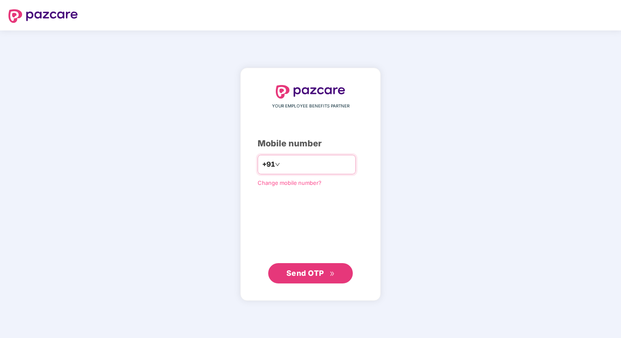
click at [306, 162] on input "number" at bounding box center [316, 165] width 69 height 14
type input "**********"
click at [314, 274] on span "Send OTP" at bounding box center [306, 273] width 38 height 9
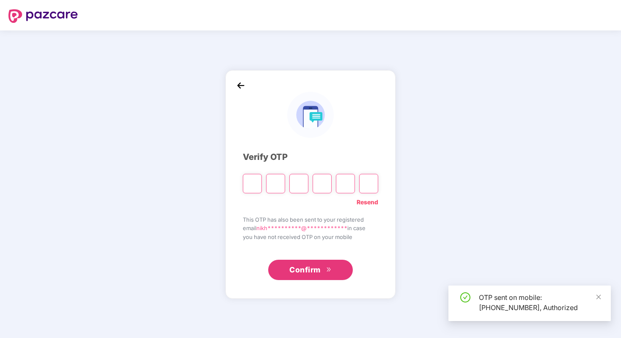
drag, startPoint x: 287, startPoint y: 227, endPoint x: 298, endPoint y: 151, distance: 77.4
click at [287, 224] on span "**********" at bounding box center [310, 228] width 135 height 8
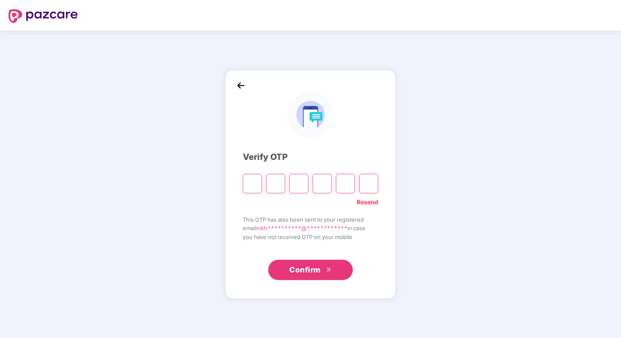
click at [253, 181] on input "Please enter verification code. Digit 1" at bounding box center [252, 183] width 19 height 19
type input "*"
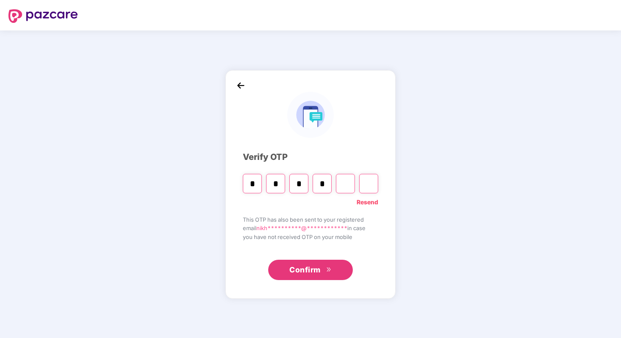
type input "*"
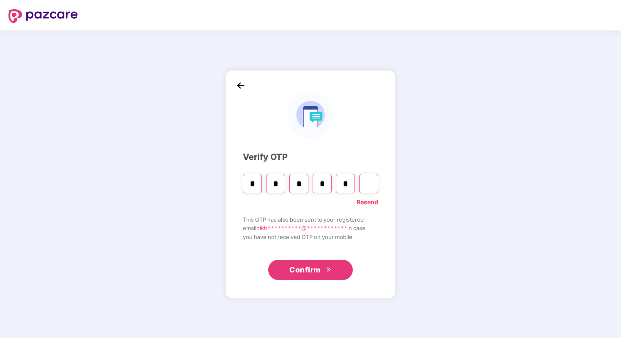
type input "*"
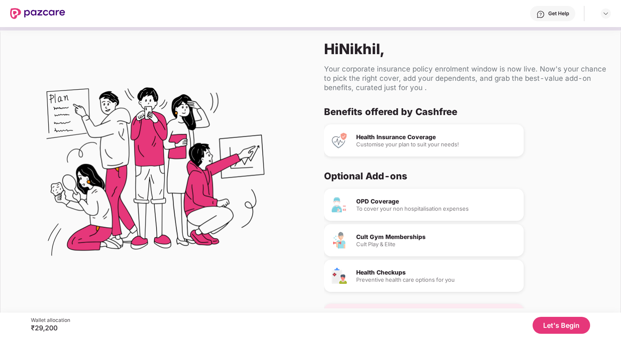
click at [569, 333] on button "Let's Begin" at bounding box center [562, 325] width 58 height 17
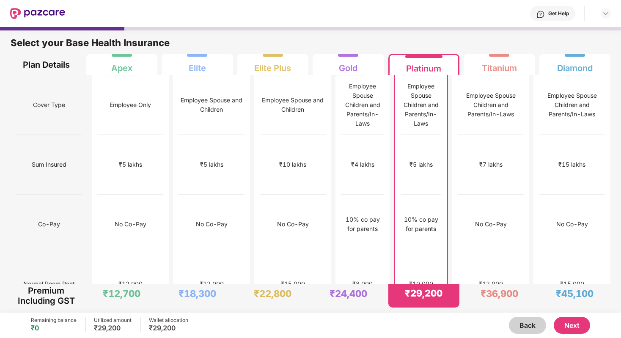
click at [425, 279] on div "₹10,000" at bounding box center [421, 283] width 24 height 9
click at [442, 254] on div "₹10,000" at bounding box center [421, 284] width 41 height 60
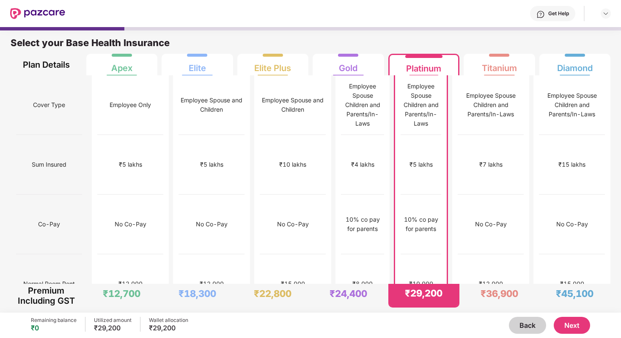
click at [442, 254] on div "₹10,000" at bounding box center [421, 284] width 41 height 60
click at [426, 279] on div "₹10,000" at bounding box center [421, 283] width 24 height 9
click at [411, 215] on div "10% co pay for parents" at bounding box center [421, 224] width 41 height 19
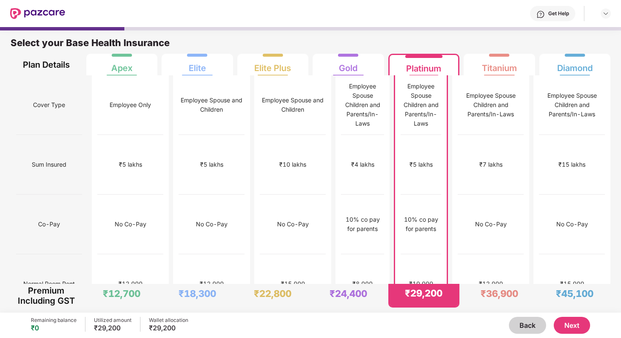
click at [411, 215] on div "10% co pay for parents" at bounding box center [421, 224] width 41 height 19
click at [417, 254] on div "₹10,000" at bounding box center [421, 284] width 41 height 60
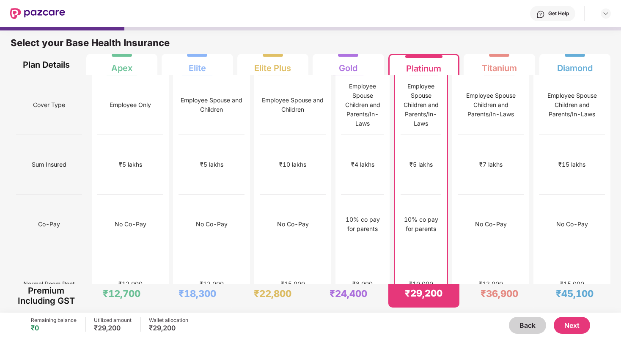
click at [431, 215] on div "10% co pay for parents" at bounding box center [421, 224] width 41 height 19
click at [437, 215] on div "10% co pay for parents" at bounding box center [421, 224] width 41 height 19
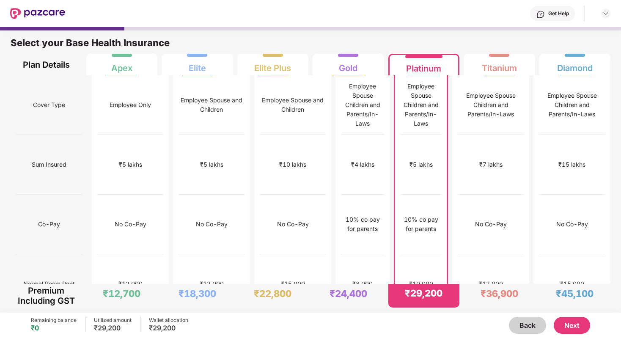
click at [437, 215] on div "10% co pay for parents" at bounding box center [421, 224] width 41 height 19
click at [579, 322] on button "Next" at bounding box center [572, 325] width 36 height 17
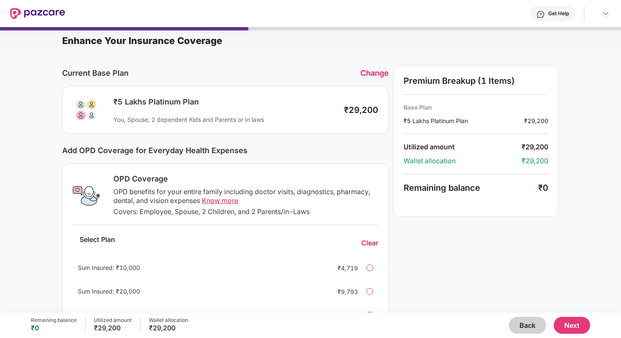
scroll to position [190, 0]
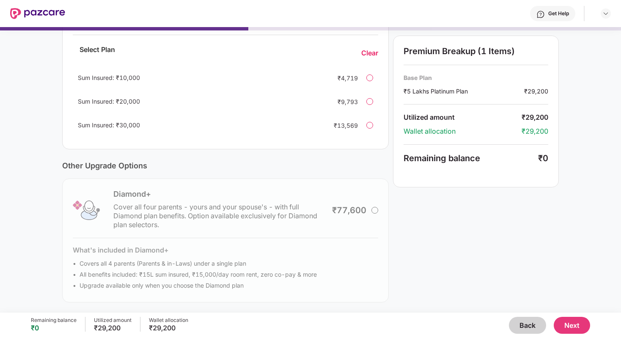
click at [373, 211] on div "Diamond+ Cover all four parents - yours and your spouse's - with full Diamond p…" at bounding box center [225, 241] width 327 height 124
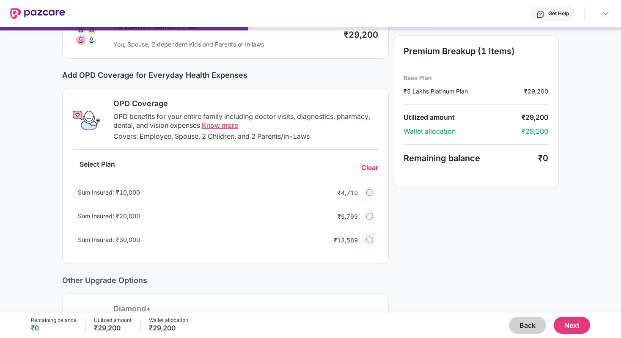
scroll to position [95, 0]
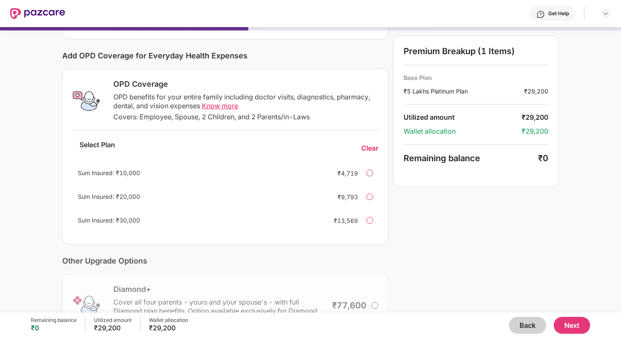
click at [583, 323] on button "Next" at bounding box center [572, 325] width 36 height 17
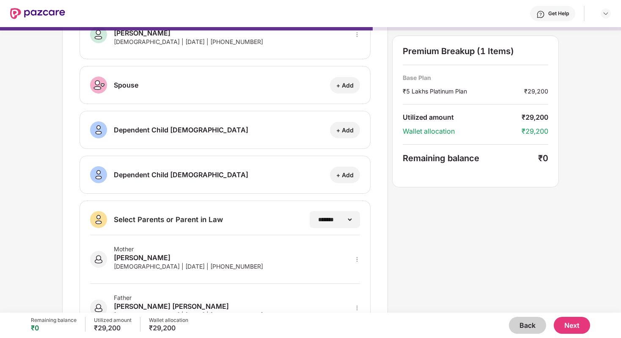
scroll to position [102, 0]
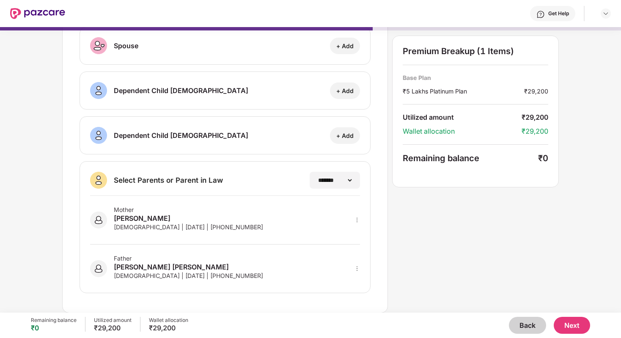
click at [229, 232] on div "Mother [PERSON_NAME] [DEMOGRAPHIC_DATA] | [DATE] | [PHONE_NUMBER]" at bounding box center [188, 220] width 149 height 28
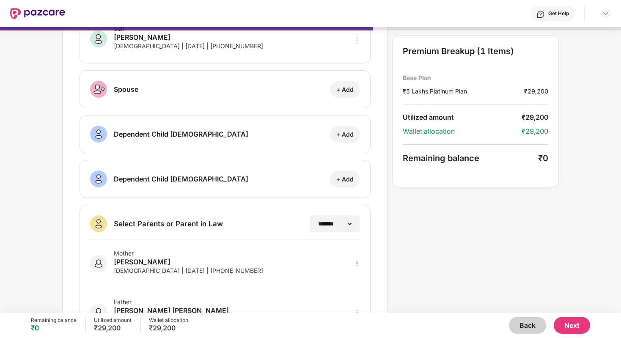
scroll to position [6, 0]
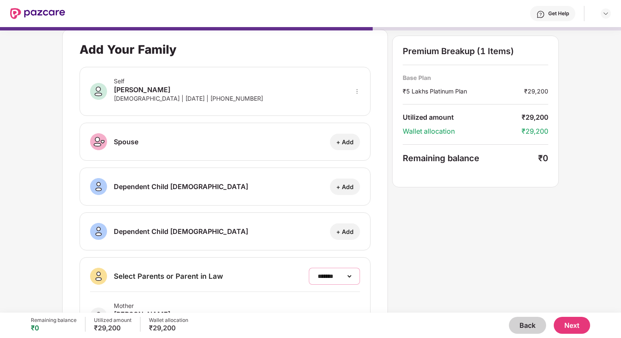
click at [346, 274] on select "**********" at bounding box center [334, 276] width 37 height 7
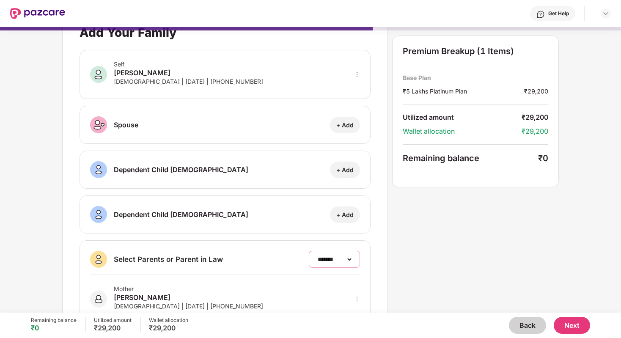
scroll to position [0, 0]
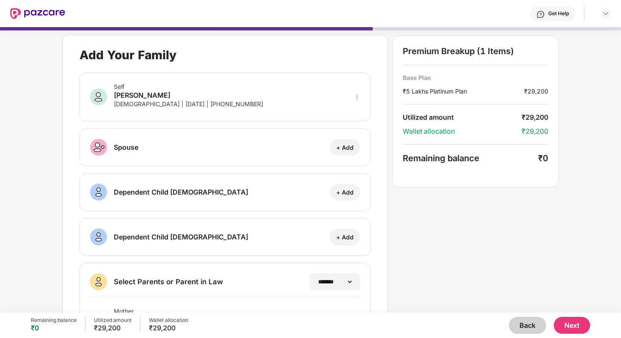
click at [579, 326] on button "Next" at bounding box center [572, 325] width 36 height 17
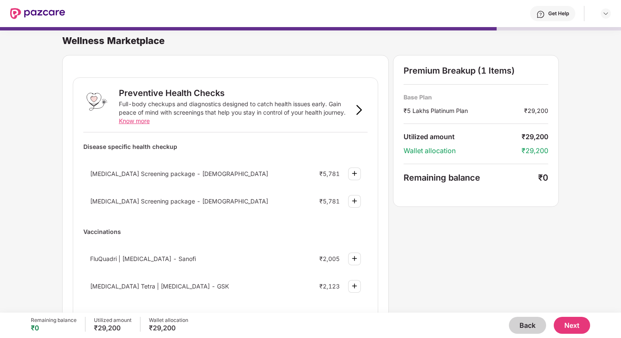
click at [226, 199] on div "[MEDICAL_DATA] Screening package - [DEMOGRAPHIC_DATA]" at bounding box center [188, 201] width 196 height 7
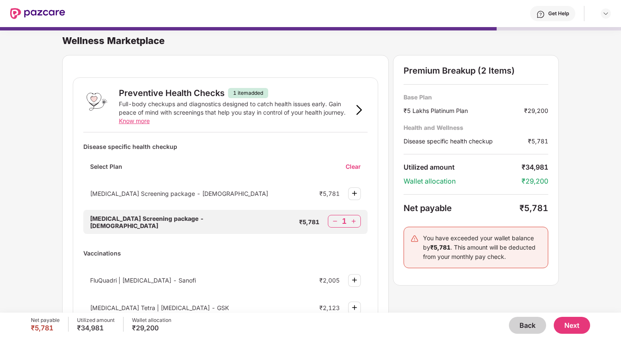
click at [226, 199] on div "[MEDICAL_DATA] Screening package - [DEMOGRAPHIC_DATA] ₹5,781" at bounding box center [225, 193] width 284 height 22
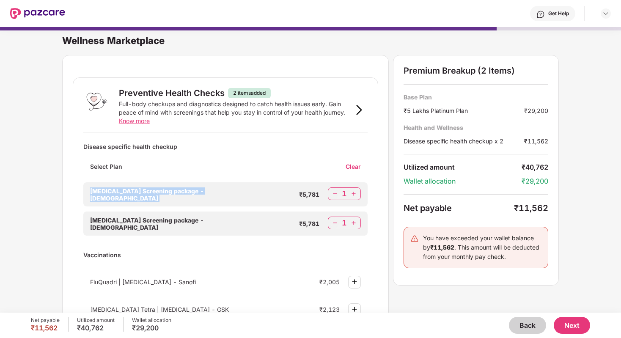
click at [356, 165] on div "Clear" at bounding box center [357, 167] width 22 height 8
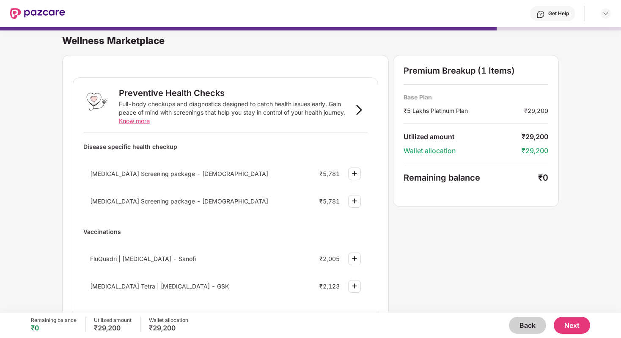
click at [569, 325] on button "Next" at bounding box center [572, 325] width 36 height 17
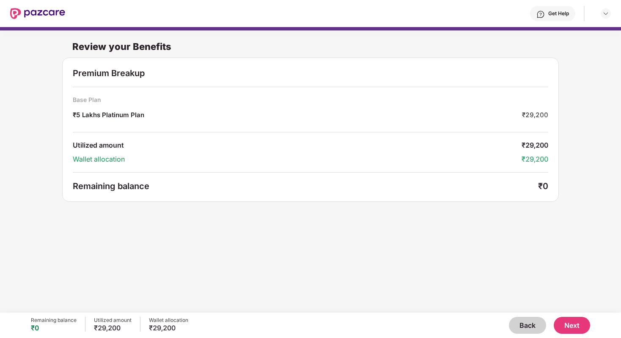
click at [574, 324] on button "Next" at bounding box center [572, 325] width 36 height 17
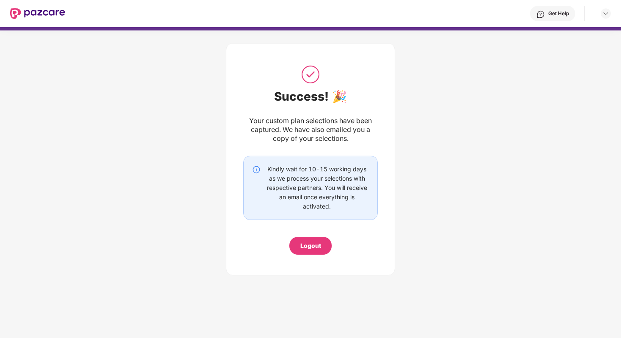
click at [318, 189] on div "Kindly wait for 10-15 working days as we process your selections with respectiv…" at bounding box center [317, 188] width 104 height 47
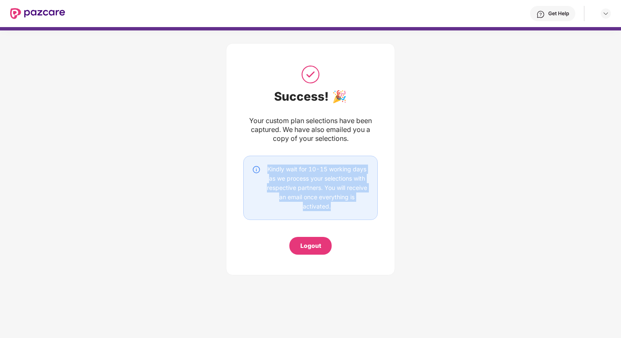
click at [346, 190] on div "Kindly wait for 10-15 working days as we process your selections with respectiv…" at bounding box center [317, 188] width 104 height 47
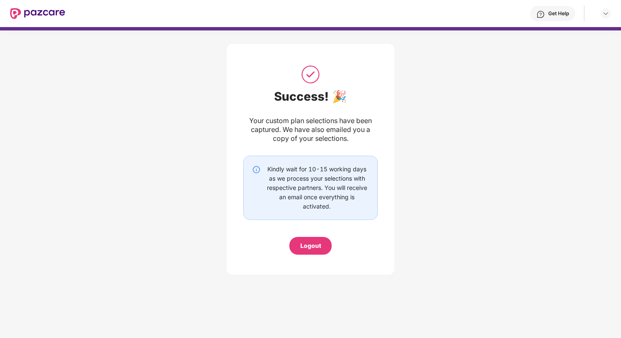
click at [346, 190] on div "Kindly wait for 10-15 working days as we process your selections with respectiv…" at bounding box center [317, 188] width 104 height 47
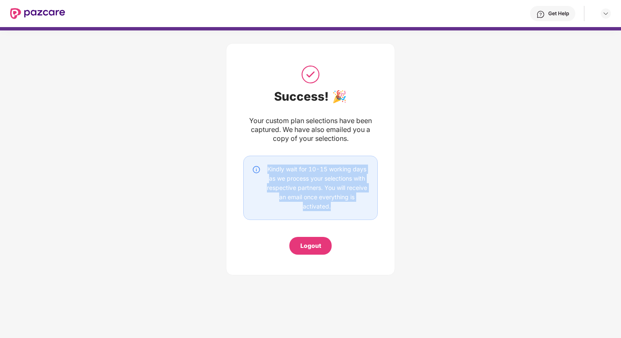
click at [346, 190] on div "Kindly wait for 10-15 working days as we process your selections with respectiv…" at bounding box center [317, 188] width 104 height 47
click at [371, 201] on div "Kindly wait for 10-15 working days as we process your selections with respectiv…" at bounding box center [310, 188] width 135 height 64
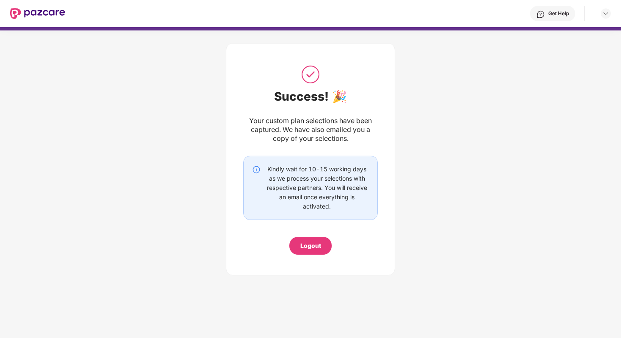
click at [323, 192] on div "Kindly wait for 10-15 working days as we process your selections with respectiv…" at bounding box center [317, 188] width 104 height 47
click at [269, 172] on div "Kindly wait for 10-15 working days as we process your selections with respectiv…" at bounding box center [317, 188] width 104 height 47
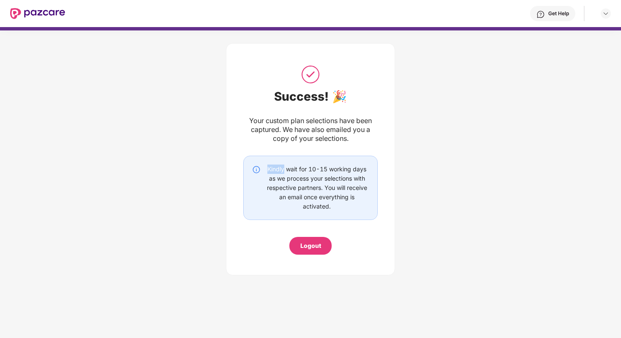
click at [269, 172] on div "Kindly wait for 10-15 working days as we process your selections with respectiv…" at bounding box center [317, 188] width 104 height 47
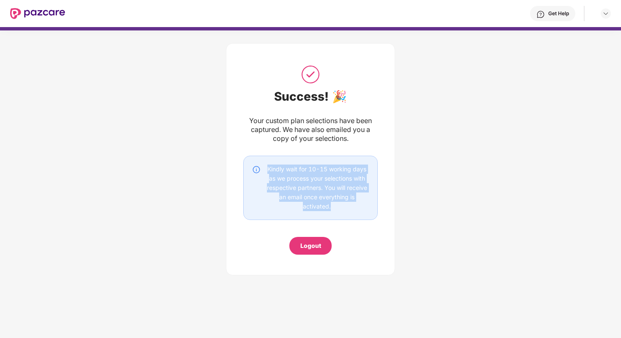
click at [290, 185] on div "Kindly wait for 10-15 working days as we process your selections with respectiv…" at bounding box center [317, 188] width 104 height 47
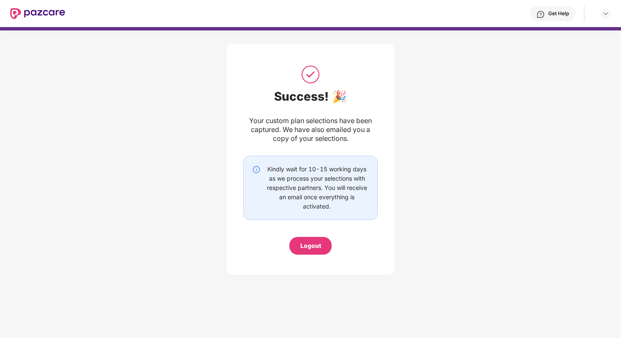
click at [290, 185] on div "Kindly wait for 10-15 working days as we process your selections with respectiv…" at bounding box center [317, 188] width 104 height 47
click at [304, 185] on div "Kindly wait for 10-15 working days as we process your selections with respectiv…" at bounding box center [317, 188] width 104 height 47
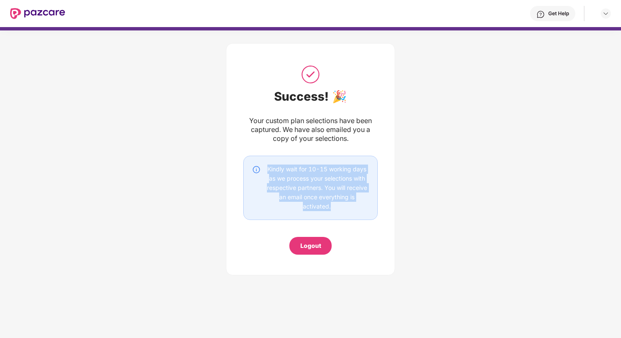
click at [320, 186] on div "Kindly wait for 10-15 working days as we process your selections with respectiv…" at bounding box center [317, 188] width 104 height 47
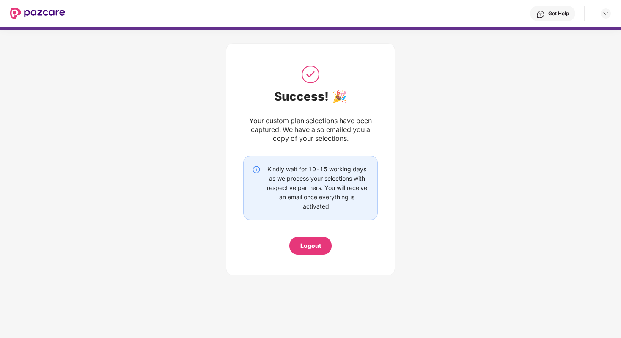
click at [320, 186] on div "Kindly wait for 10-15 working days as we process your selections with respectiv…" at bounding box center [317, 188] width 104 height 47
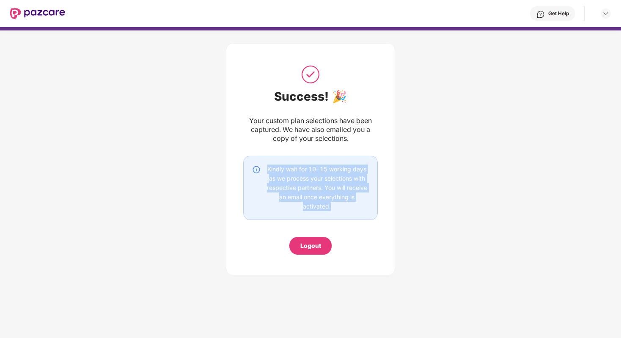
click at [327, 189] on div "Kindly wait for 10-15 working days as we process your selections with respectiv…" at bounding box center [317, 188] width 104 height 47
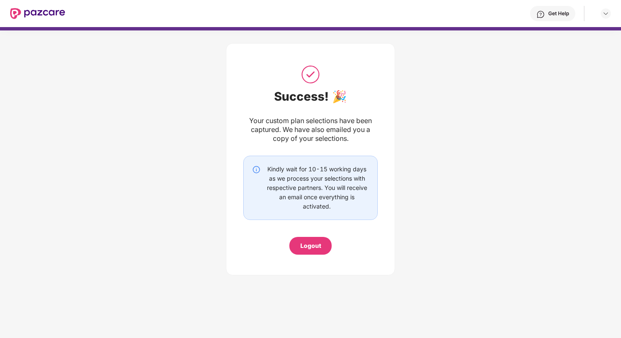
drag, startPoint x: 321, startPoint y: 189, endPoint x: 346, endPoint y: 222, distance: 40.8
click at [346, 222] on div "Success! 🎉 Your custom plan selections have been captured. We have also emailed…" at bounding box center [310, 159] width 135 height 191
